Goal: Task Accomplishment & Management: Complete application form

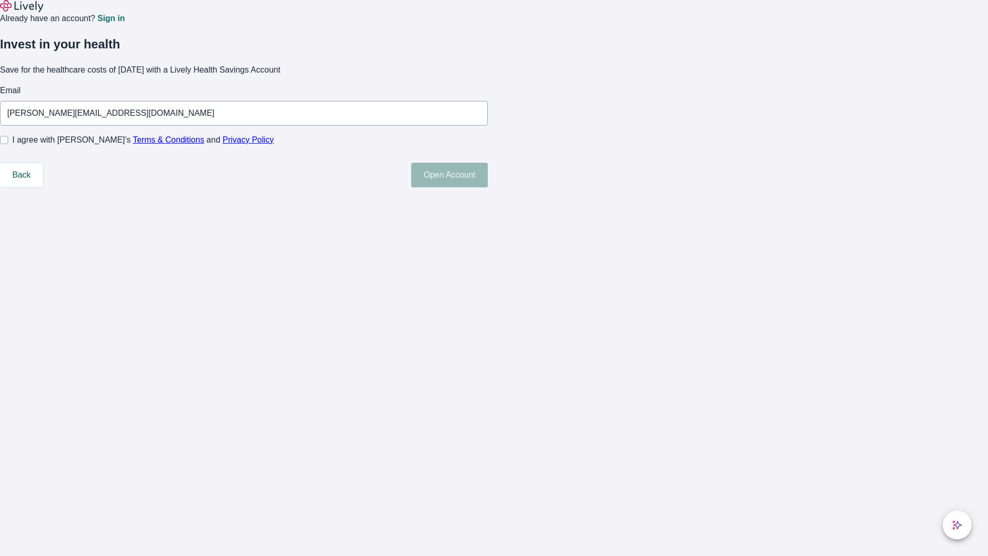
click at [8, 144] on input "I agree with Lively’s Terms & Conditions and Privacy Policy" at bounding box center [4, 140] width 8 height 8
checkbox input "true"
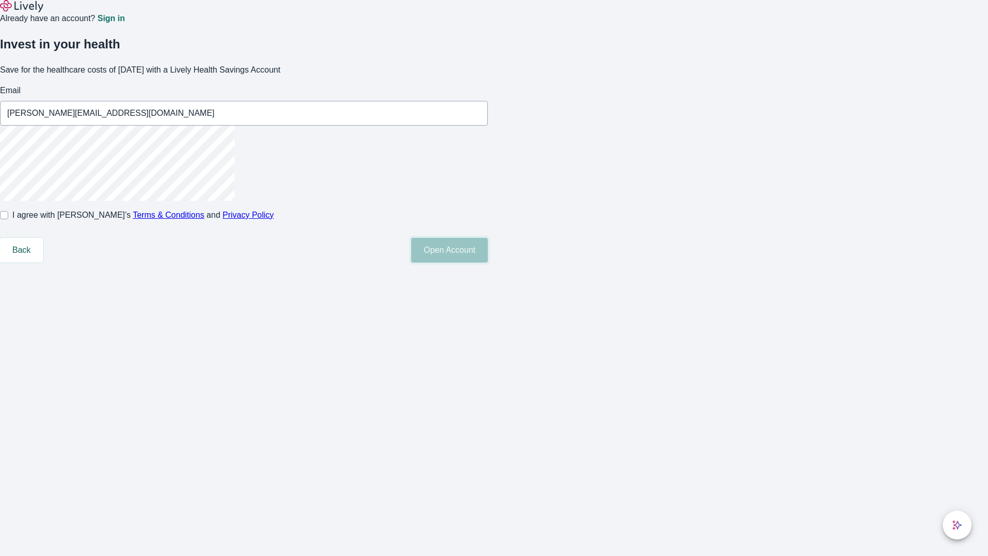
click at [488, 262] on button "Open Account" at bounding box center [449, 250] width 77 height 25
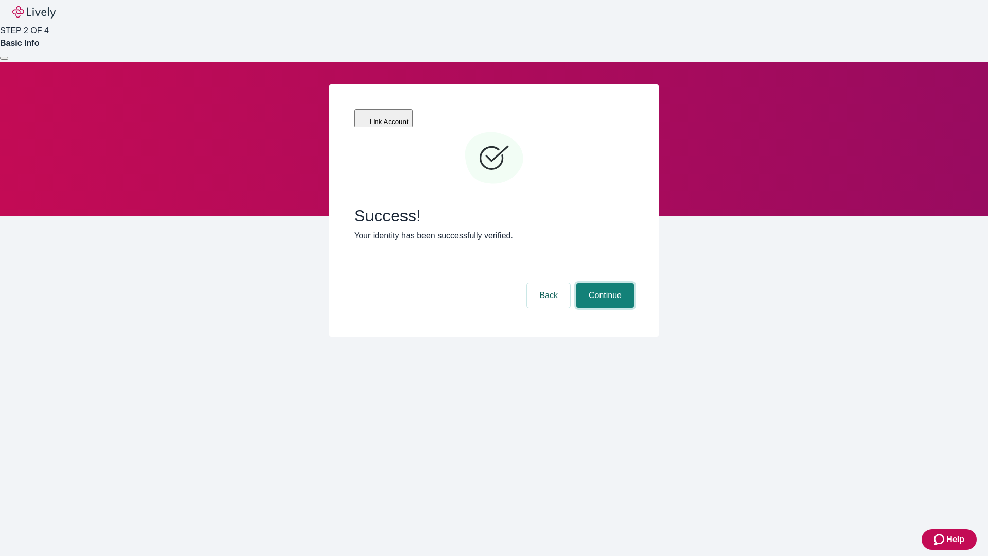
click at [604, 283] on button "Continue" at bounding box center [605, 295] width 58 height 25
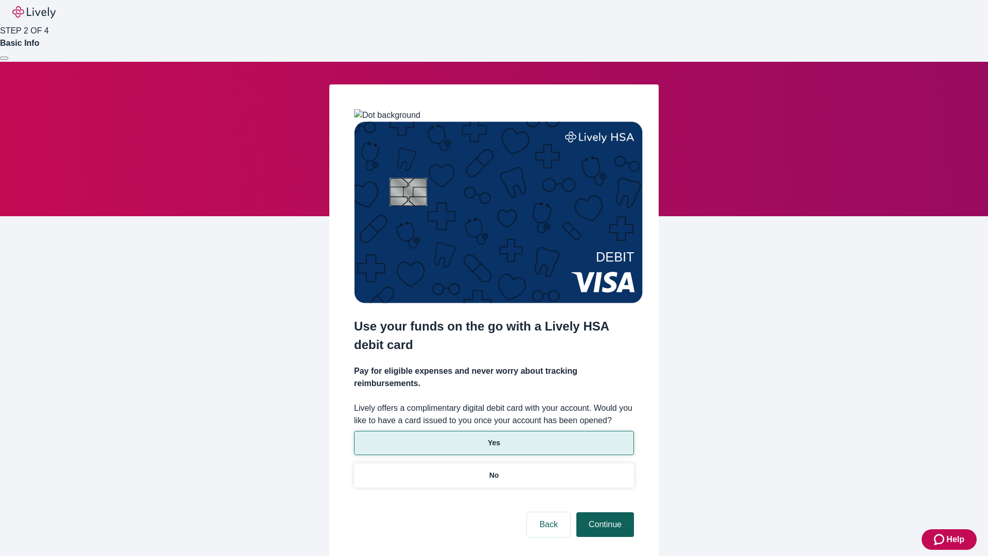
click at [493, 470] on p "No" at bounding box center [494, 475] width 10 height 11
click at [604, 512] on button "Continue" at bounding box center [605, 524] width 58 height 25
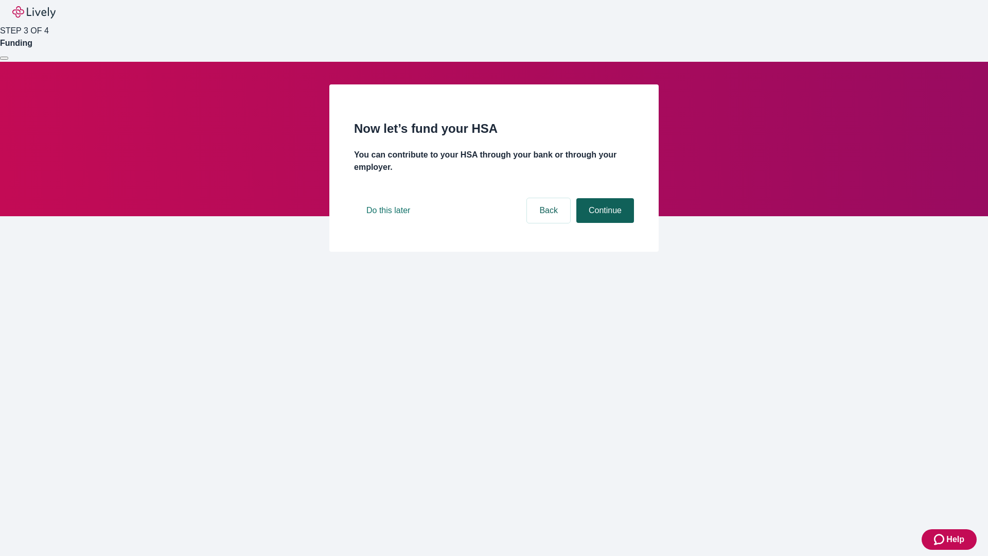
click at [604, 223] on button "Continue" at bounding box center [605, 210] width 58 height 25
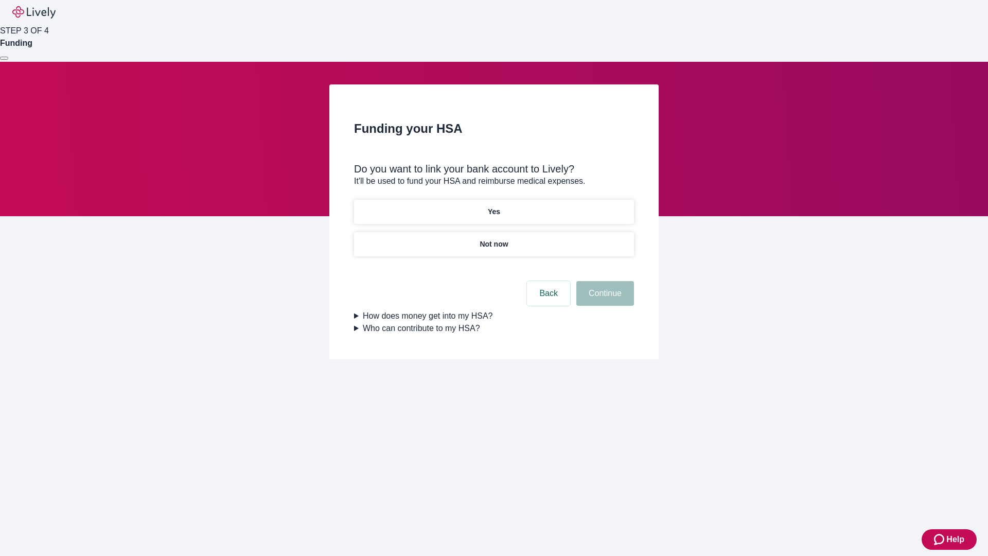
click at [493, 206] on p "Yes" at bounding box center [494, 211] width 12 height 11
click at [604, 281] on button "Continue" at bounding box center [605, 293] width 58 height 25
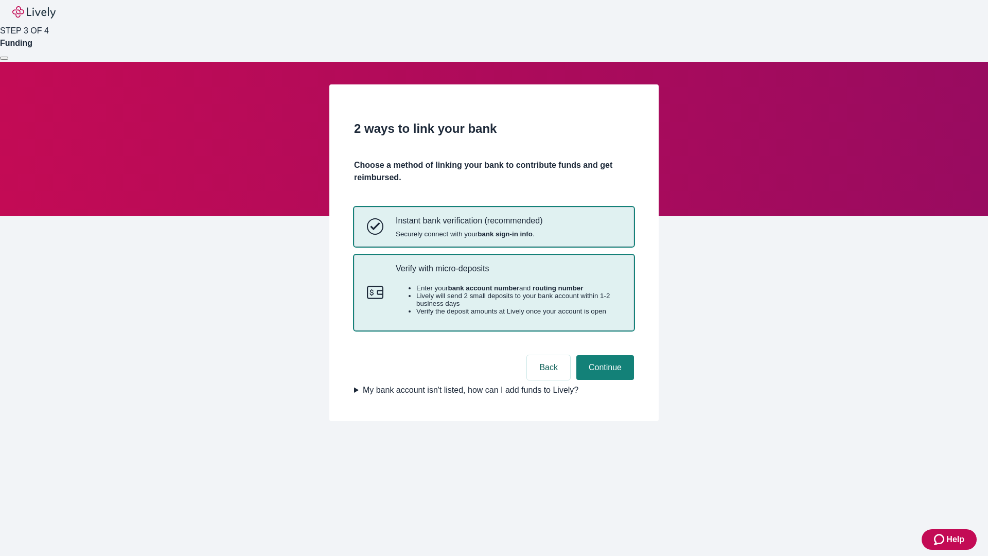
click at [508, 273] on p "Verify with micro-deposits" at bounding box center [508, 268] width 225 height 10
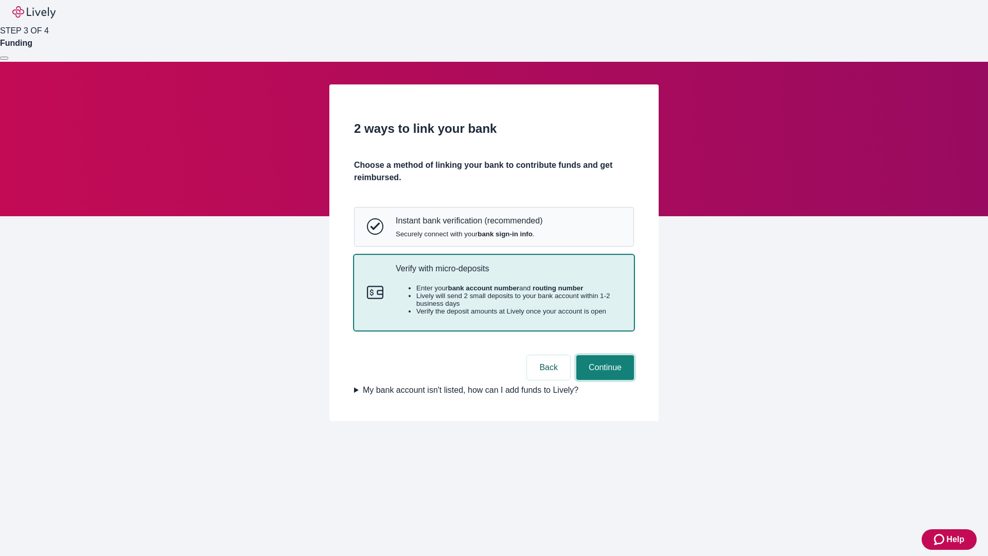
click at [604, 380] on button "Continue" at bounding box center [605, 367] width 58 height 25
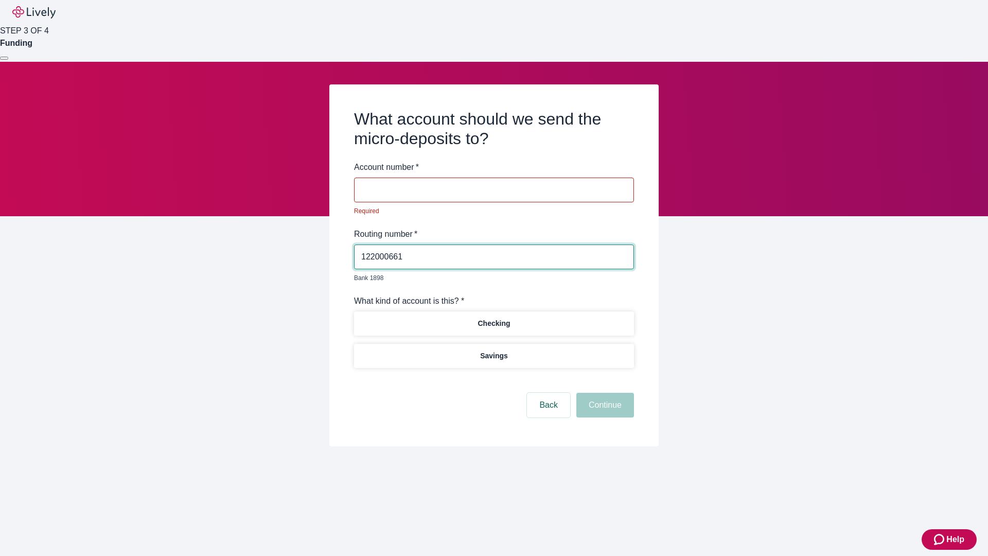
type input "122000661"
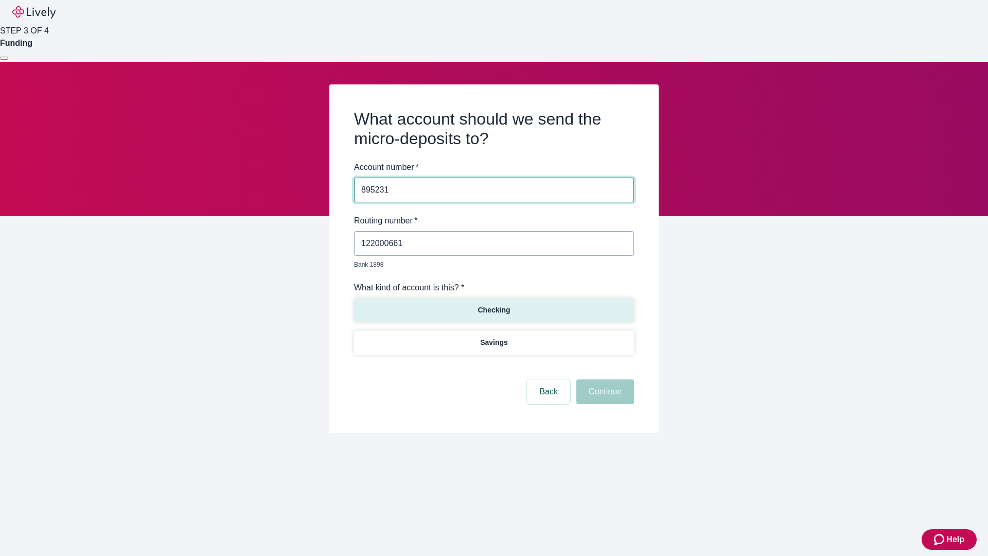
type input "895231"
click at [493, 305] on p "Checking" at bounding box center [493, 310] width 32 height 11
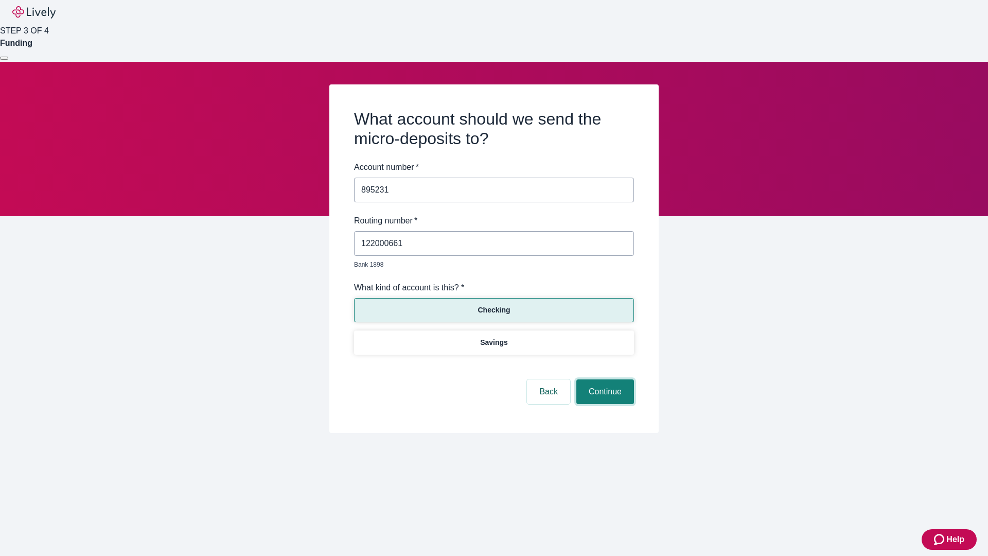
click at [604, 380] on button "Continue" at bounding box center [605, 391] width 58 height 25
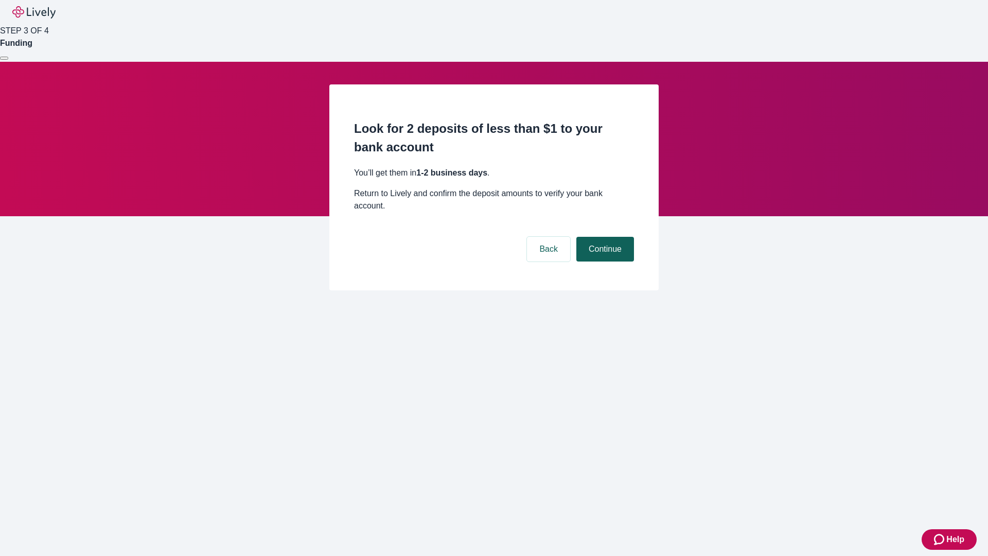
click at [604, 237] on button "Continue" at bounding box center [605, 249] width 58 height 25
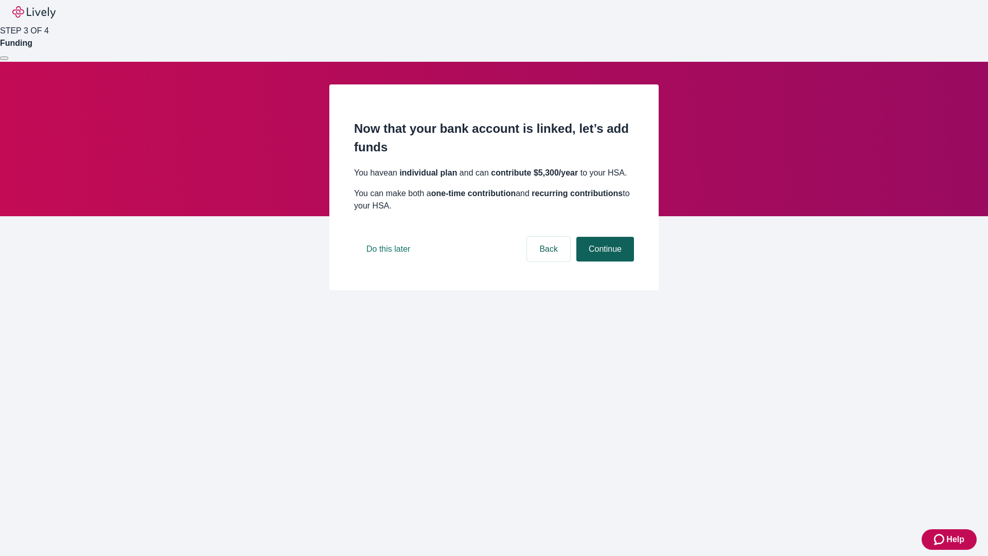
click at [604, 261] on button "Continue" at bounding box center [605, 249] width 58 height 25
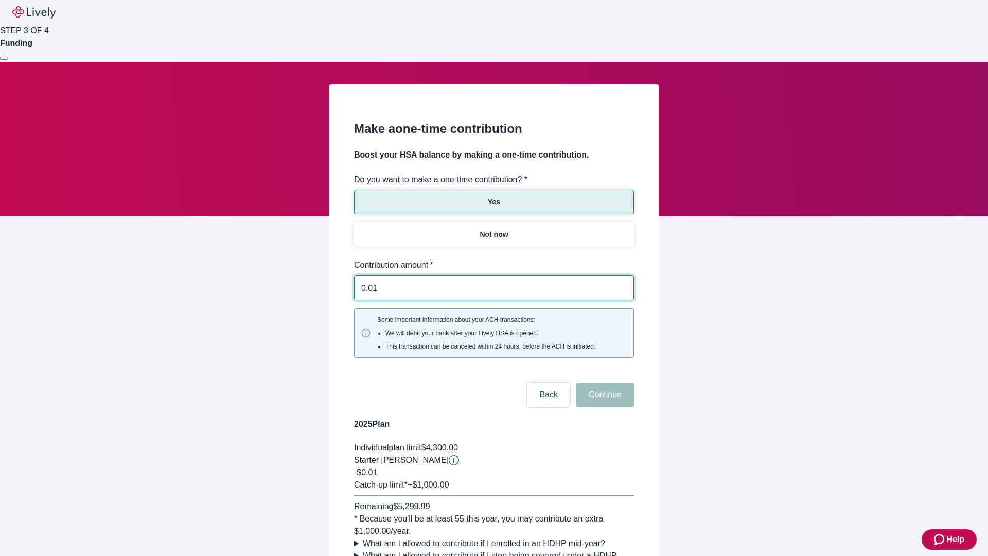
type input "0.01"
click at [604, 382] on button "Continue" at bounding box center [605, 394] width 58 height 25
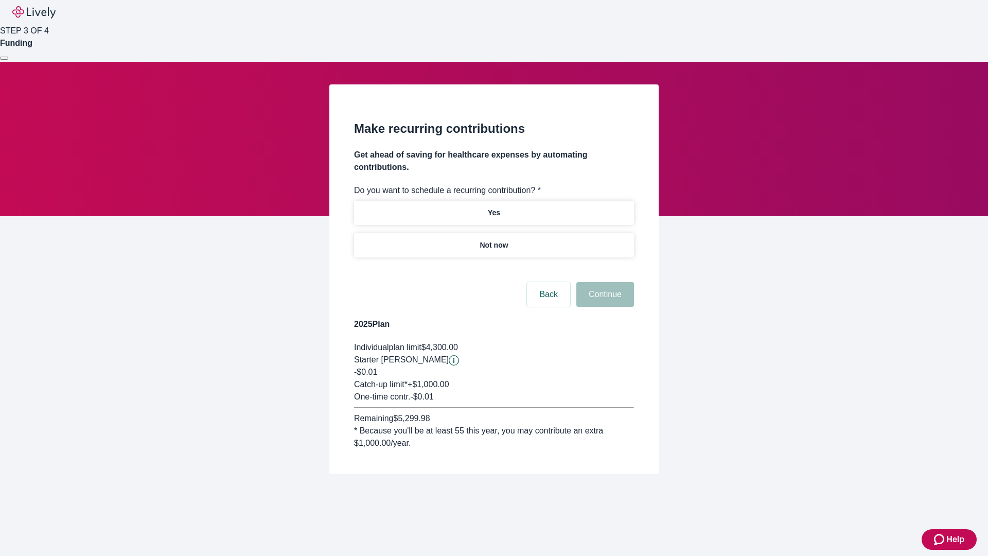
click at [493, 240] on p "Not now" at bounding box center [494, 245] width 28 height 11
click at [604, 282] on button "Continue" at bounding box center [605, 294] width 58 height 25
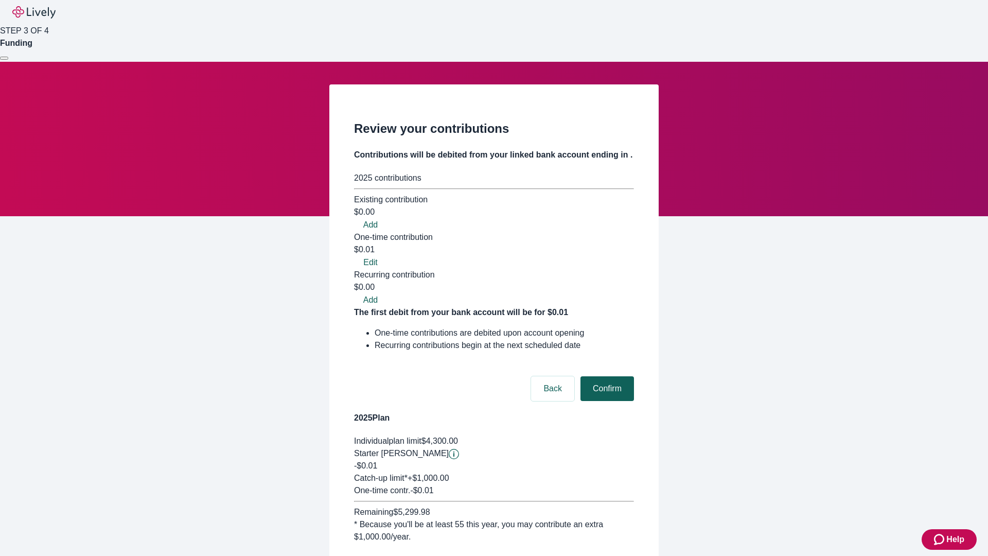
click at [606, 376] on button "Confirm" at bounding box center [607, 388] width 54 height 25
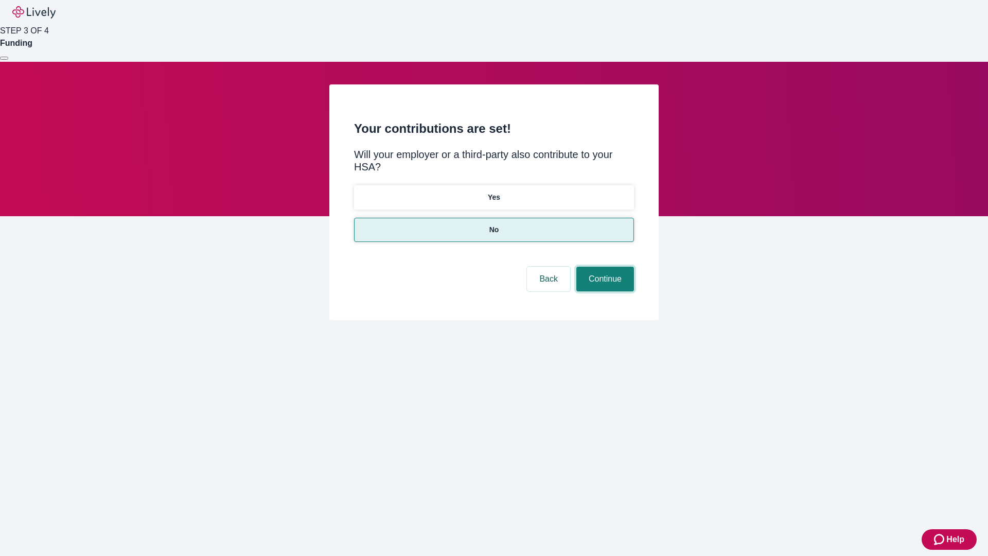
click at [604, 267] on button "Continue" at bounding box center [605, 279] width 58 height 25
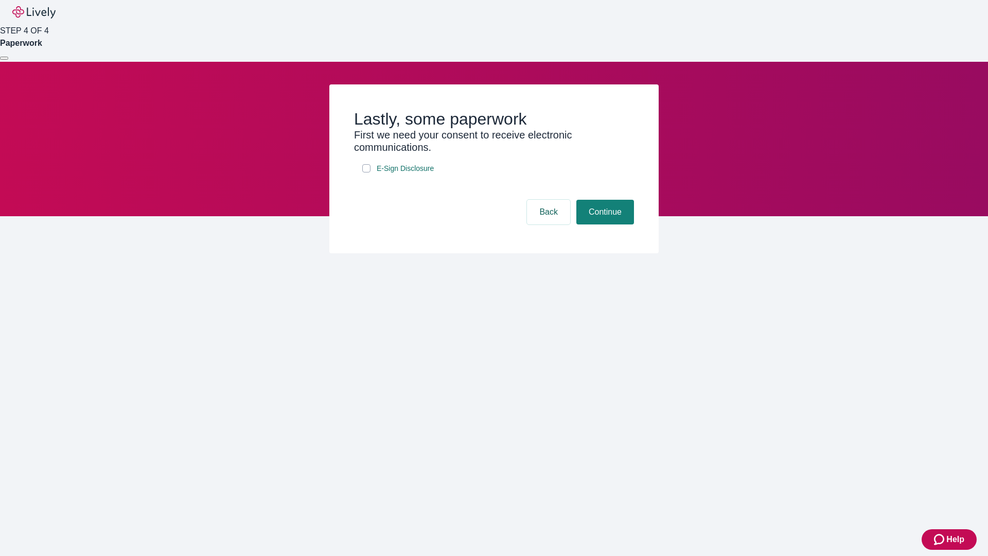
click at [366, 172] on input "E-Sign Disclosure" at bounding box center [366, 168] width 8 height 8
checkbox input "true"
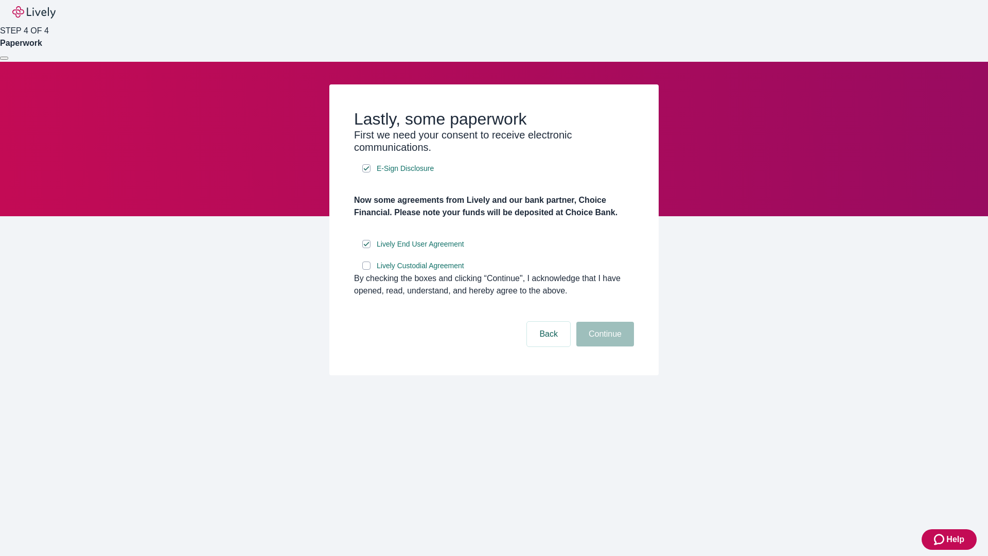
click at [366, 270] on input "Lively Custodial Agreement" at bounding box center [366, 265] width 8 height 8
checkbox input "true"
click at [604, 346] on button "Continue" at bounding box center [605, 334] width 58 height 25
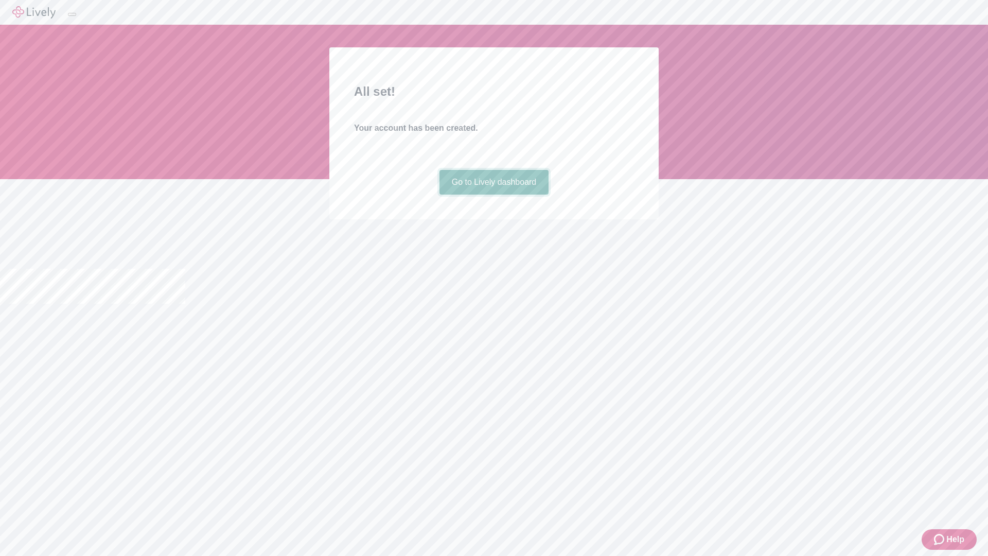
click at [493, 194] on link "Go to Lively dashboard" at bounding box center [494, 182] width 110 height 25
